Goal: Information Seeking & Learning: Check status

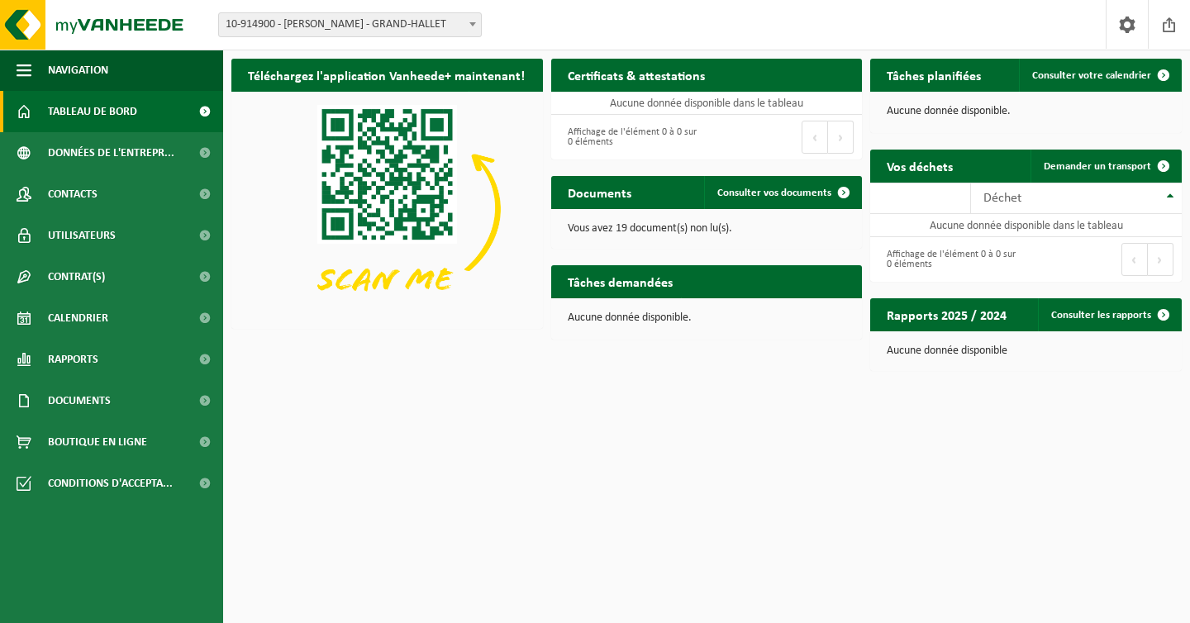
click at [440, 21] on span "10-914900 - [PERSON_NAME] - GRAND-HALLET" at bounding box center [350, 24] width 262 height 23
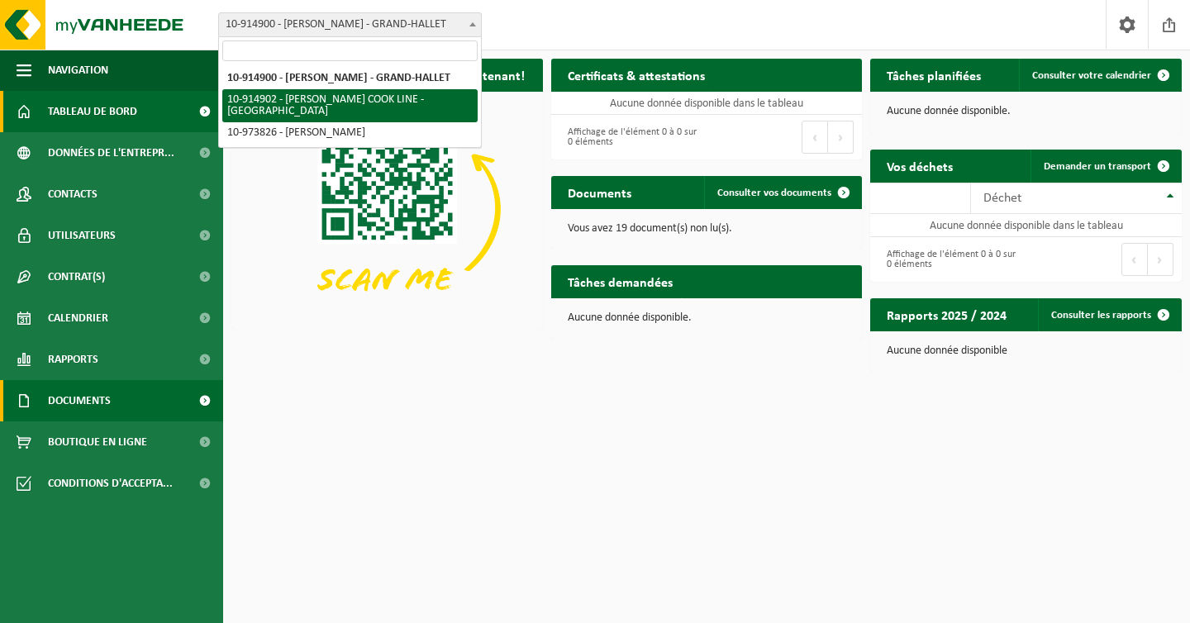
click at [178, 393] on link "Documents" at bounding box center [111, 400] width 223 height 41
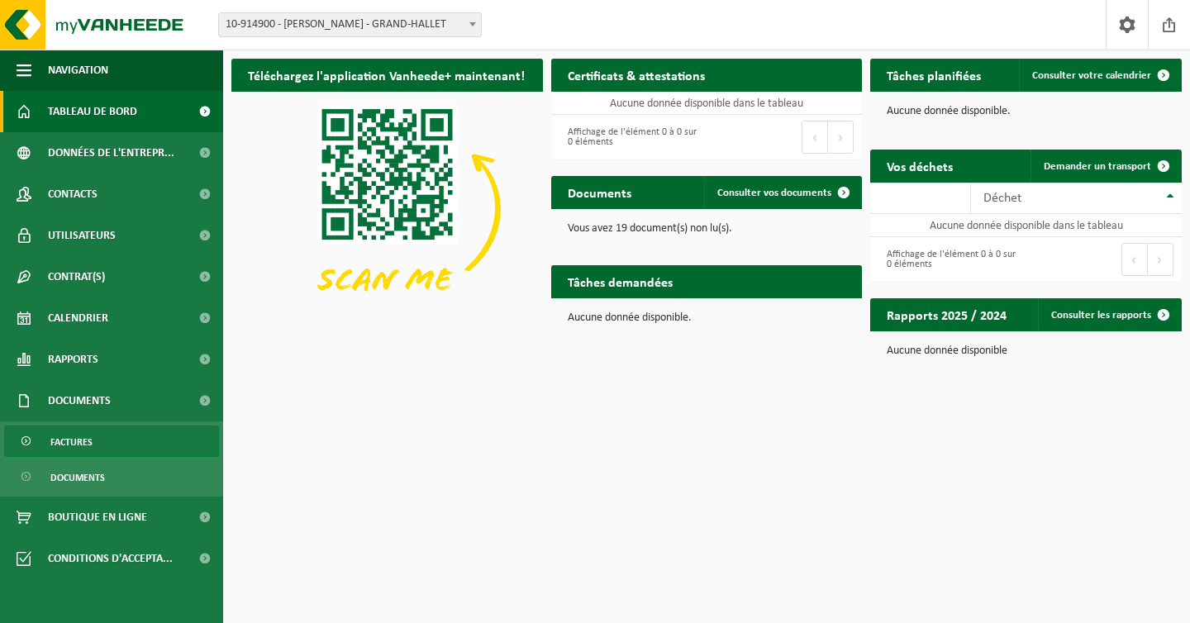
click at [69, 453] on span "Factures" at bounding box center [71, 441] width 42 height 31
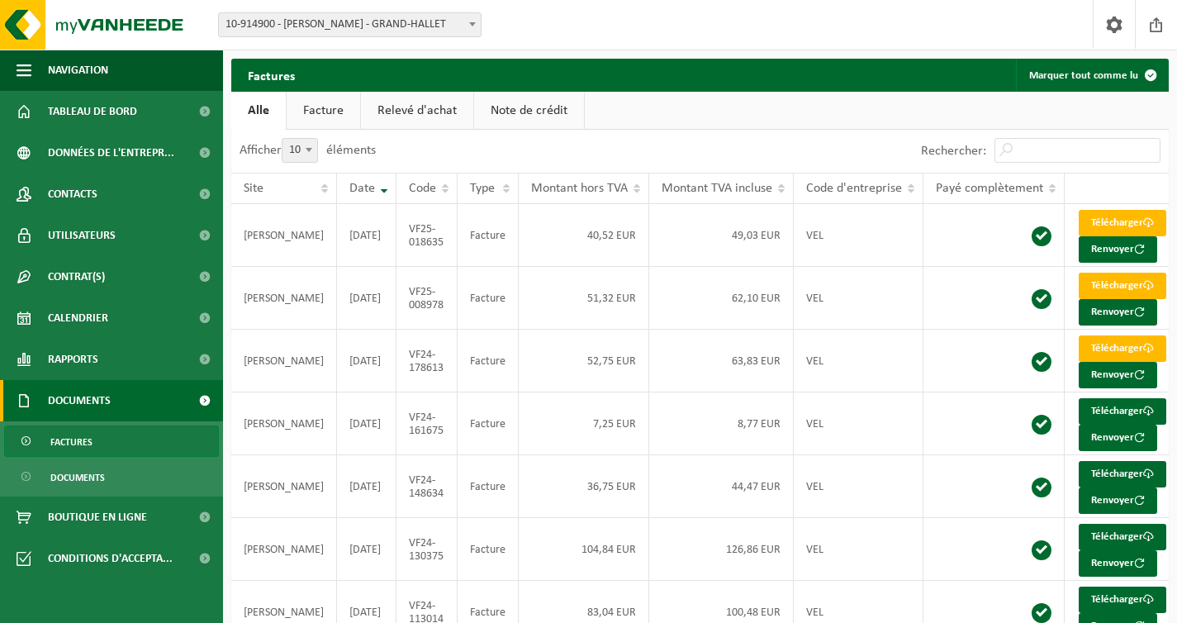
click at [307, 94] on link "Facture" at bounding box center [324, 111] width 74 height 38
click at [337, 16] on span "10-914900 - [PERSON_NAME] - GRAND-HALLET" at bounding box center [350, 24] width 262 height 23
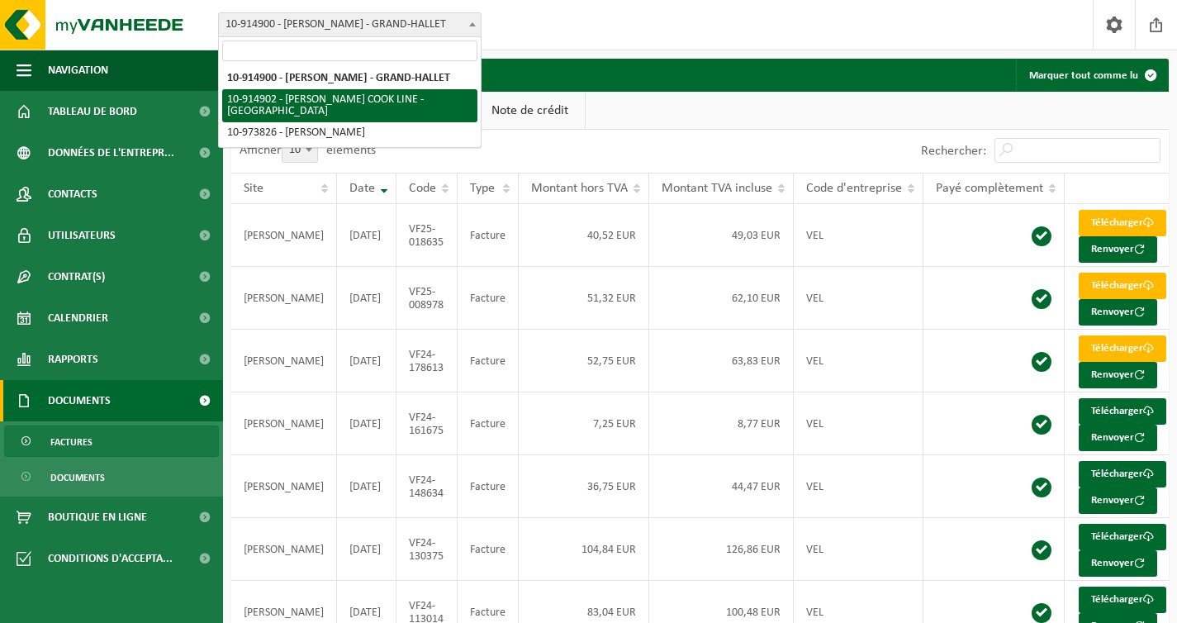
select select "126760"
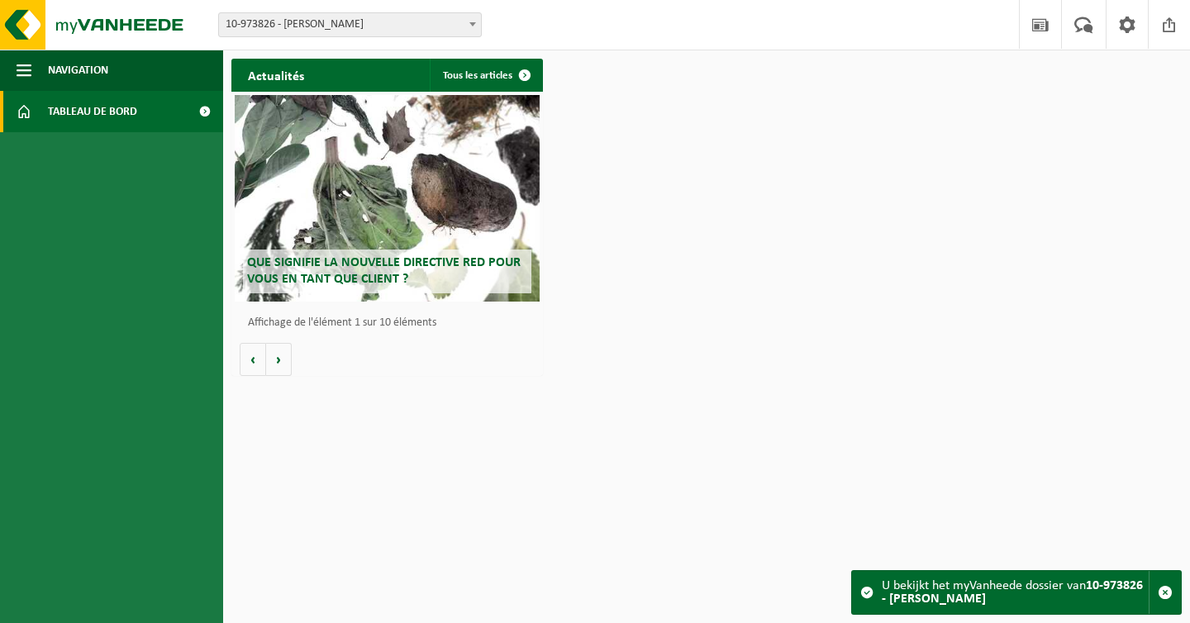
click at [173, 117] on link "Tableau de bord" at bounding box center [111, 111] width 223 height 41
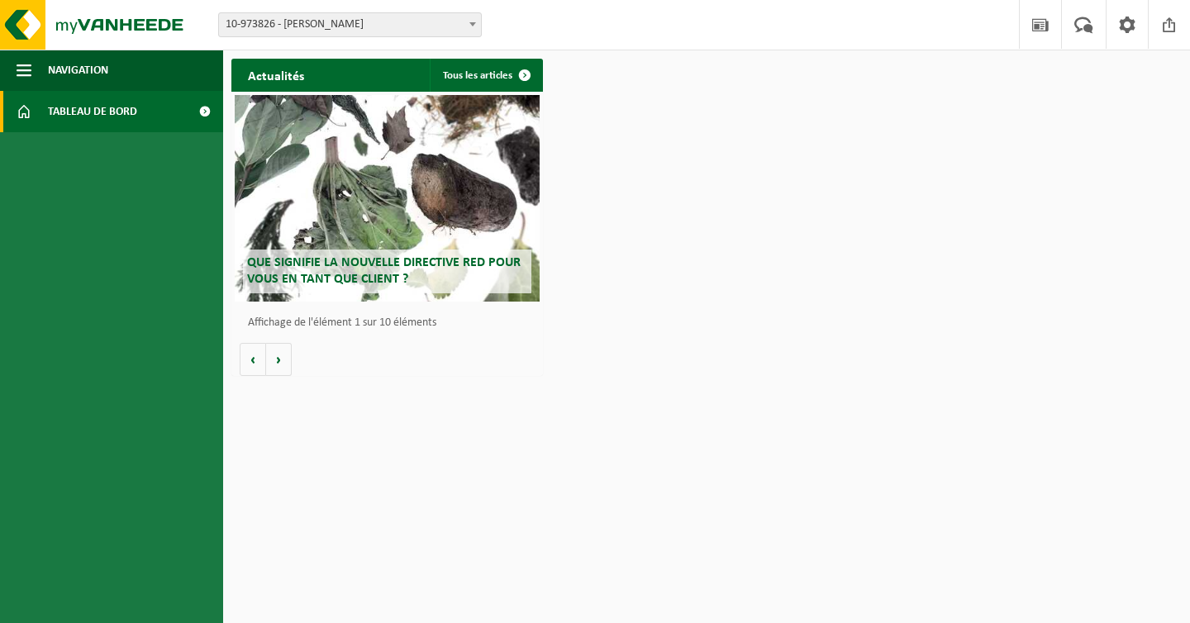
click at [265, 15] on span "10-973826 - [PERSON_NAME]" at bounding box center [350, 24] width 262 height 23
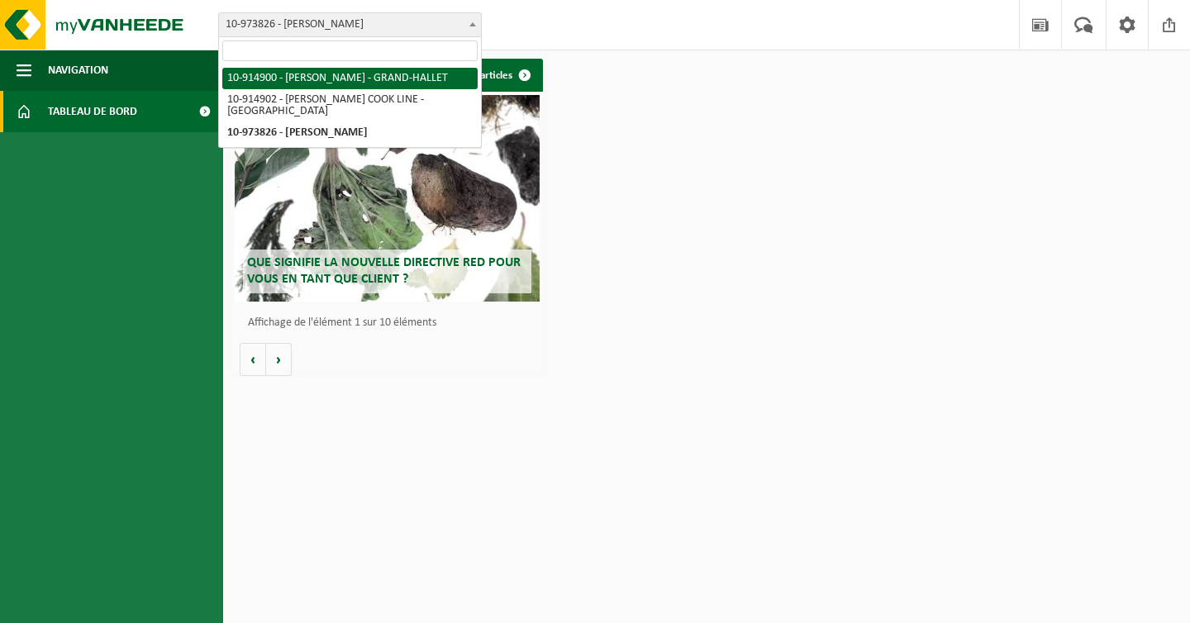
select select "126758"
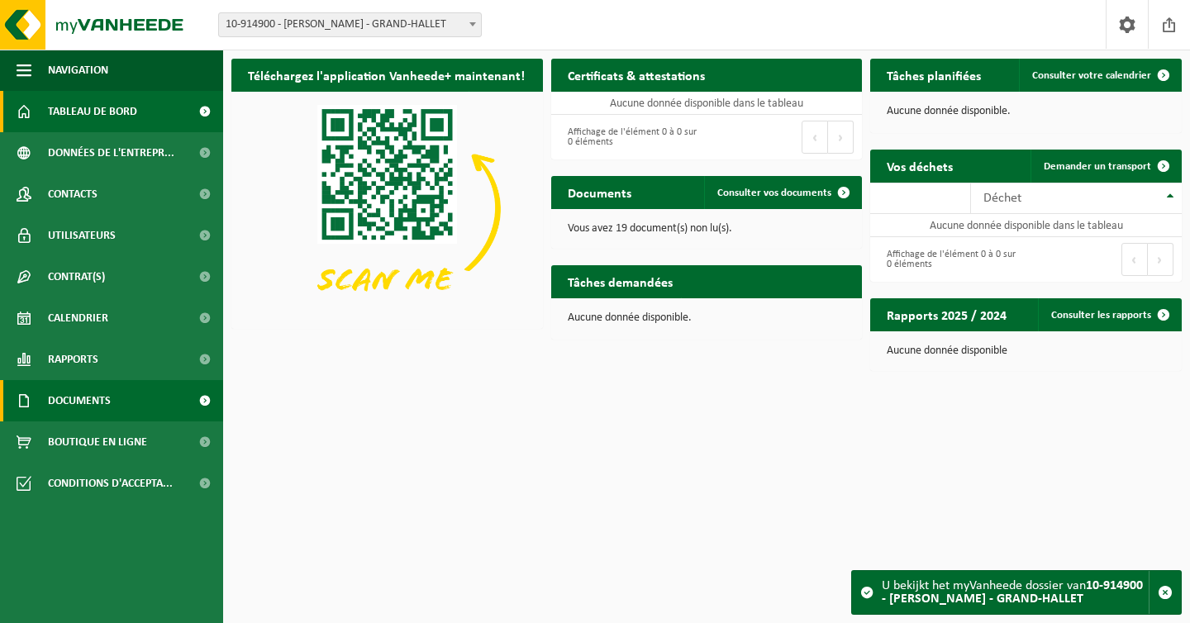
click at [171, 413] on link "Documents" at bounding box center [111, 400] width 223 height 41
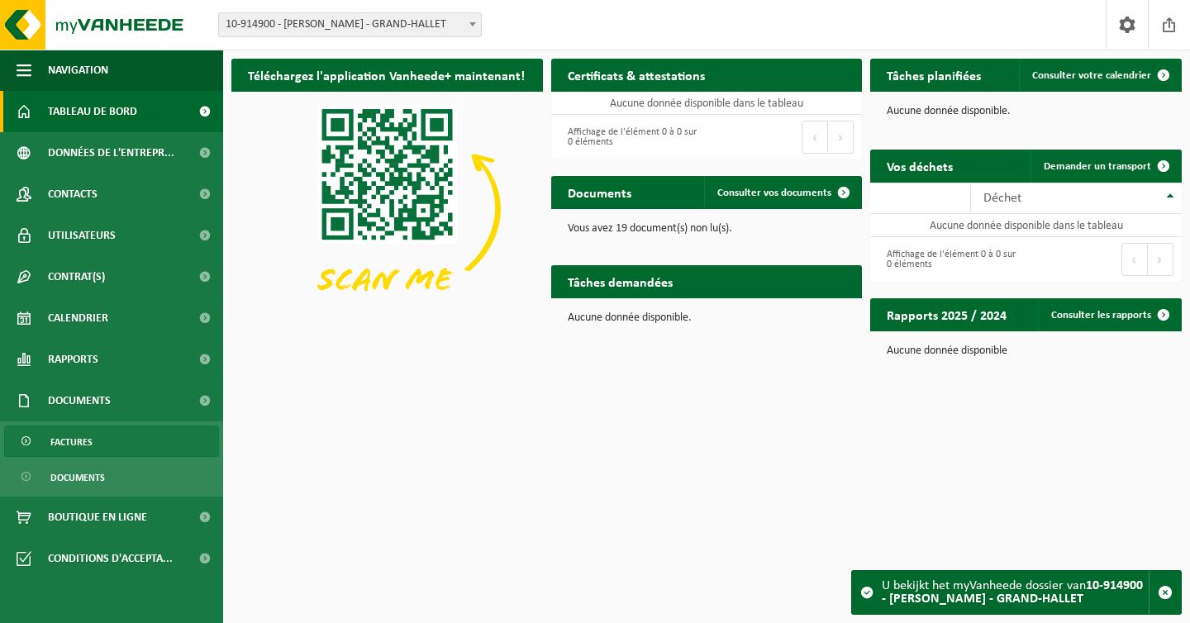
click at [172, 444] on link "Factures" at bounding box center [111, 440] width 215 height 31
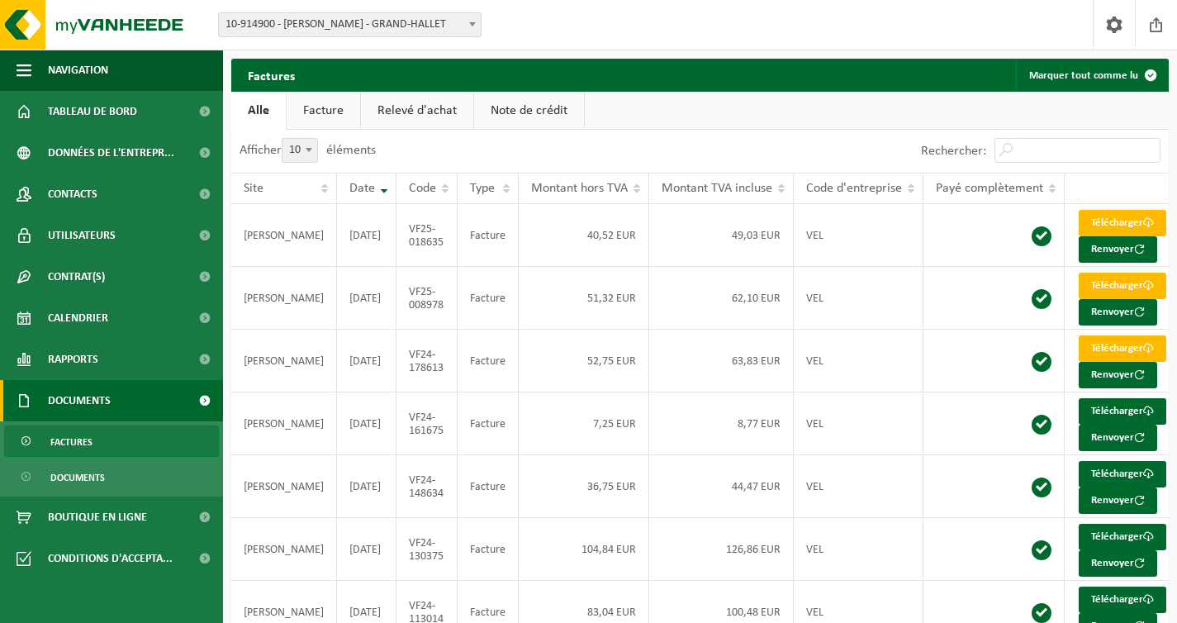
click at [297, 152] on span "10" at bounding box center [300, 150] width 35 height 23
click at [297, 139] on select "10 25 50 100" at bounding box center [311, 138] width 50 height 1
select select "100"
click at [103, 483] on span "Documents" at bounding box center [77, 477] width 55 height 31
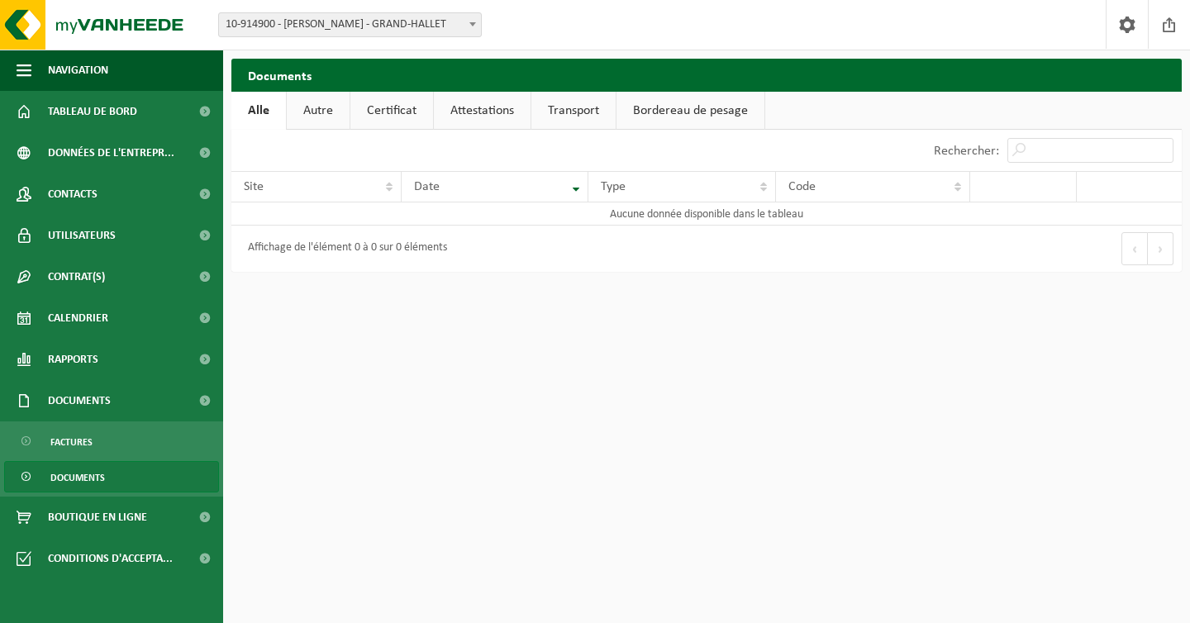
click at [573, 112] on link "Transport" at bounding box center [573, 111] width 84 height 38
click at [663, 116] on link "Bordereau de pesage" at bounding box center [693, 111] width 148 height 38
click at [498, 109] on link "Attestations" at bounding box center [481, 111] width 97 height 38
click at [392, 116] on link "Certificat" at bounding box center [390, 111] width 83 height 38
click at [299, 120] on link "Autre" at bounding box center [317, 111] width 63 height 38
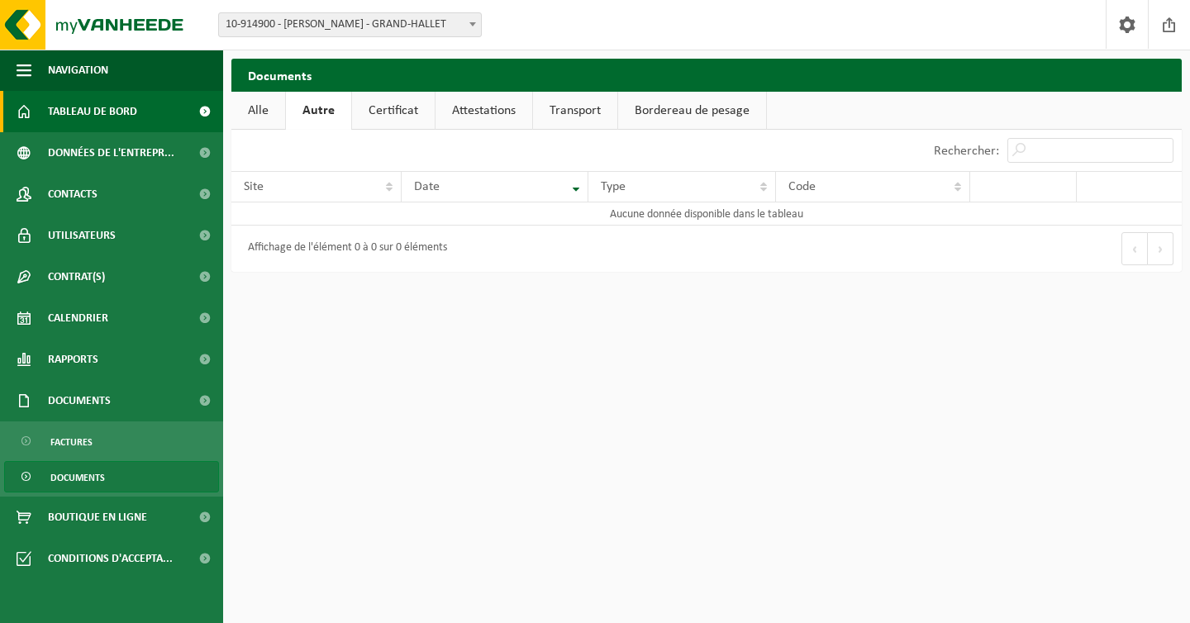
click at [221, 112] on span at bounding box center [204, 111] width 37 height 41
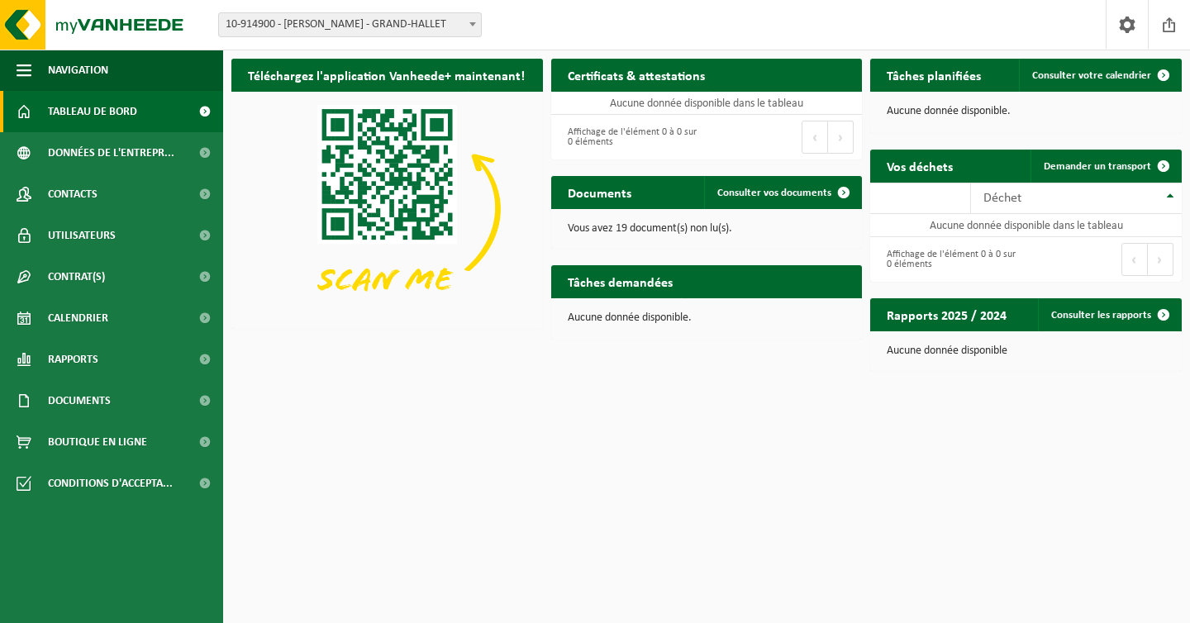
click at [332, 17] on span "10-914900 - [PERSON_NAME] - GRAND-HALLET" at bounding box center [350, 24] width 262 height 23
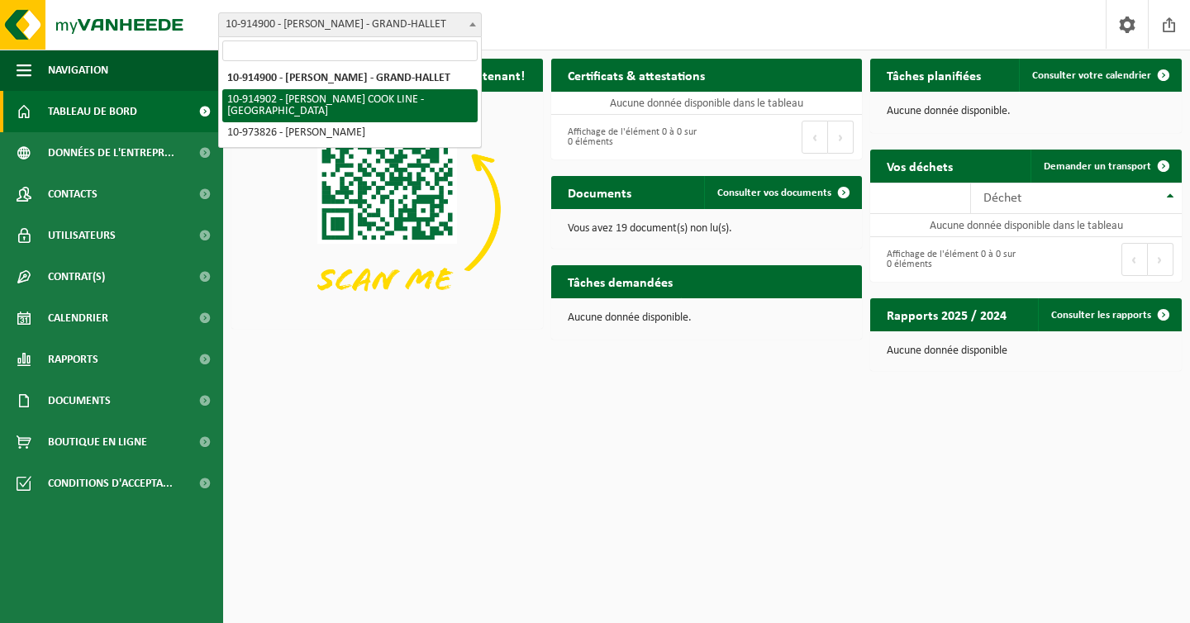
select select "126760"
